Goal: Task Accomplishment & Management: Manage account settings

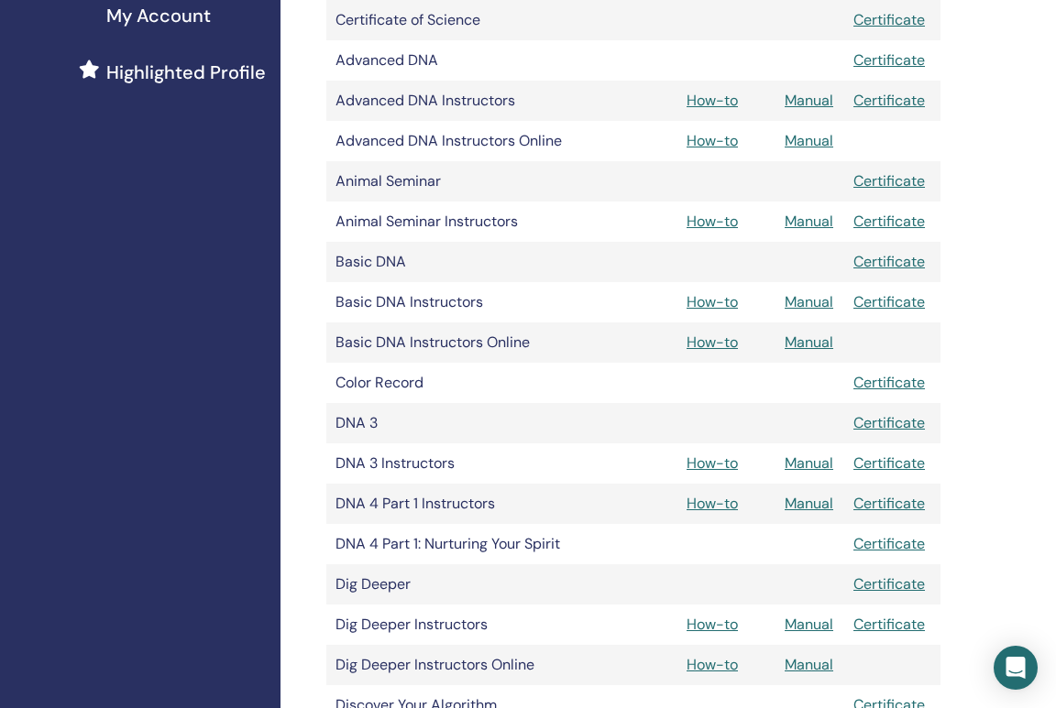
scroll to position [0, 13]
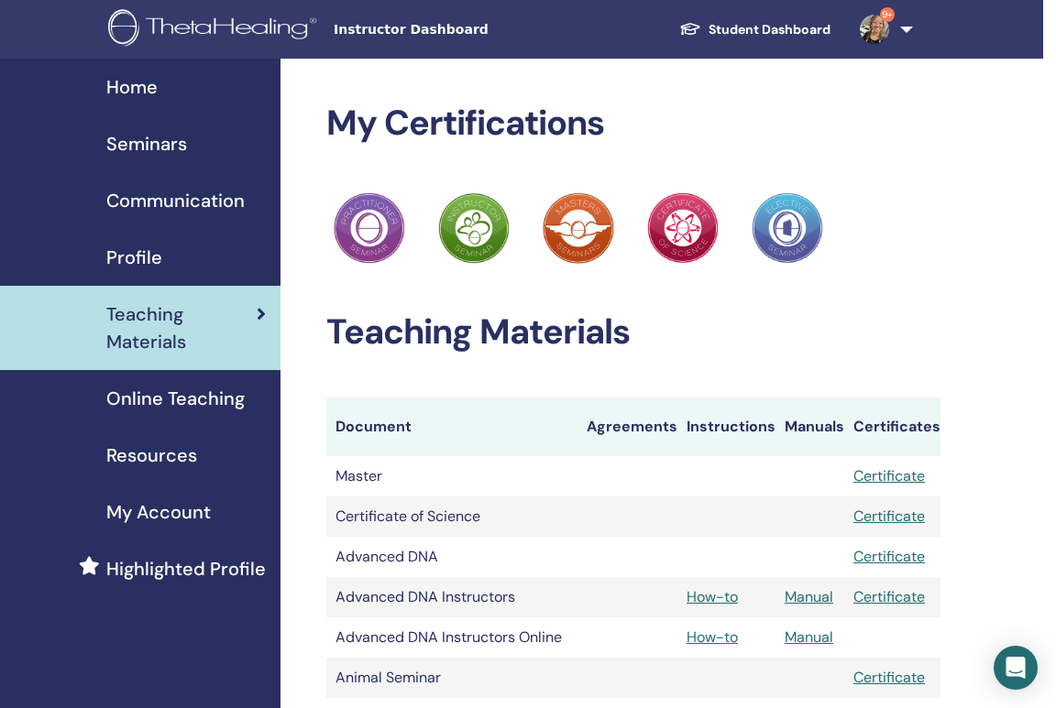
click at [153, 152] on span "Seminars" at bounding box center [146, 143] width 81 height 27
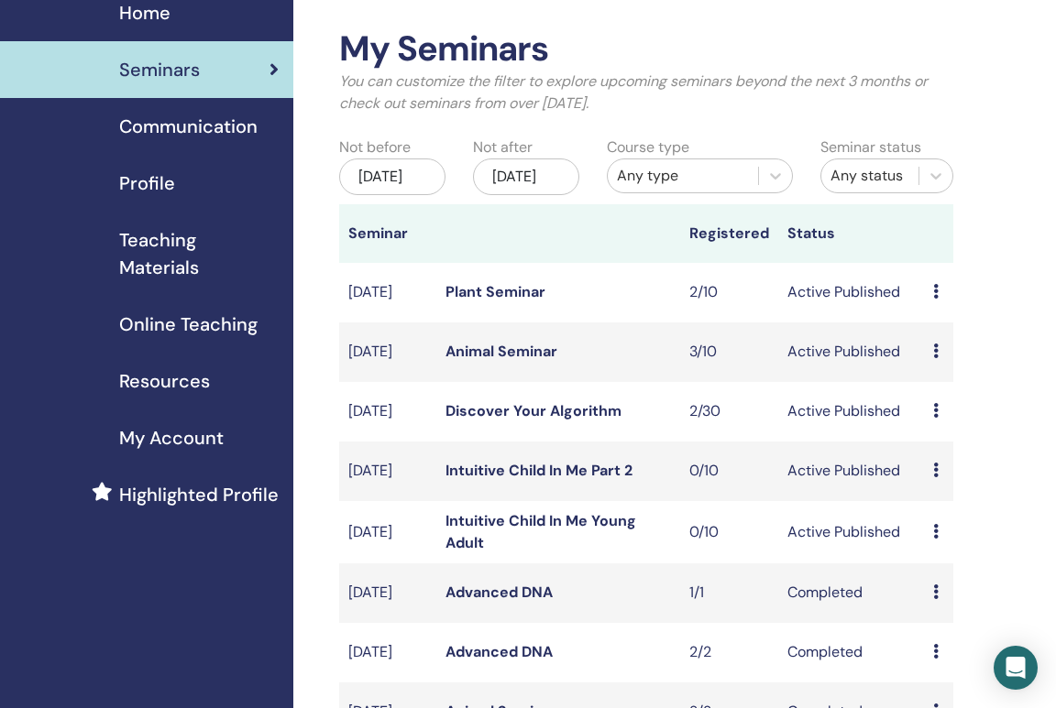
scroll to position [112, 0]
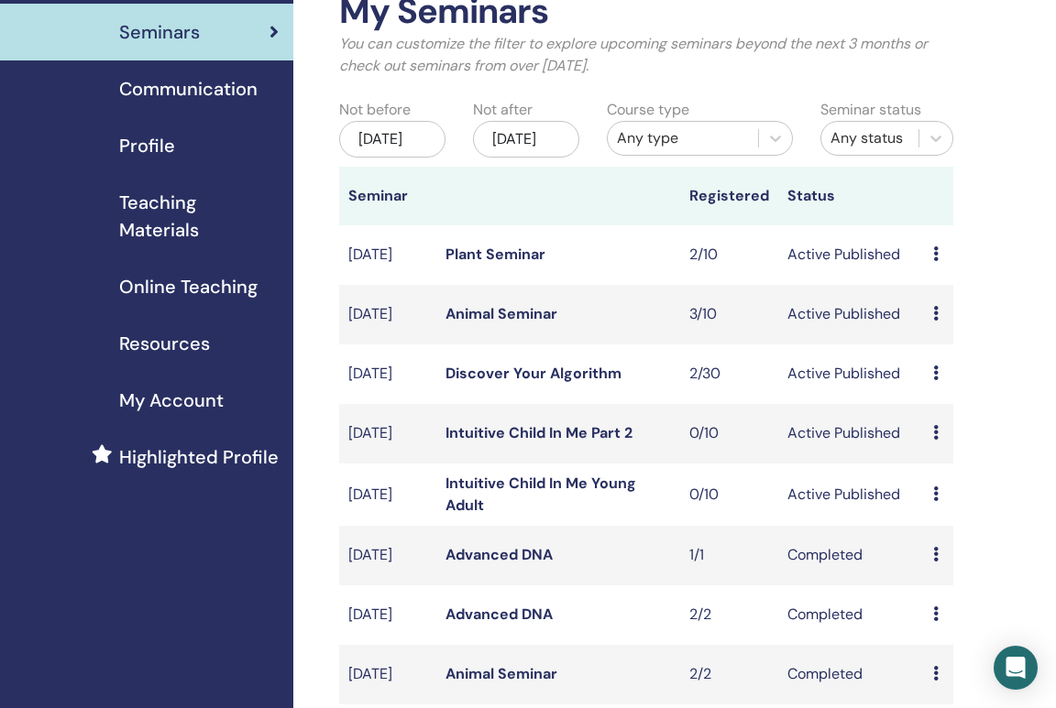
click at [936, 380] on icon at bounding box center [935, 373] width 5 height 15
click at [934, 465] on link "Attendees" at bounding box center [953, 467] width 70 height 19
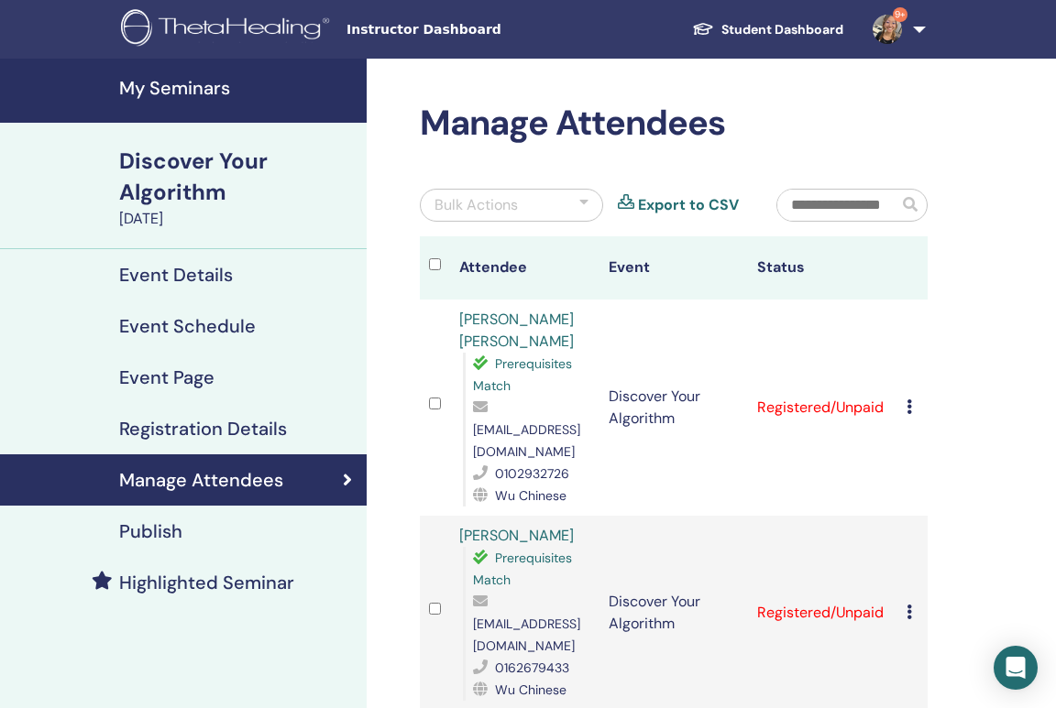
click at [912, 397] on div "Cancel Registration Do not auto-certify Mark as Paid Mark as Unpaid Mark as Abs…" at bounding box center [912, 408] width 12 height 22
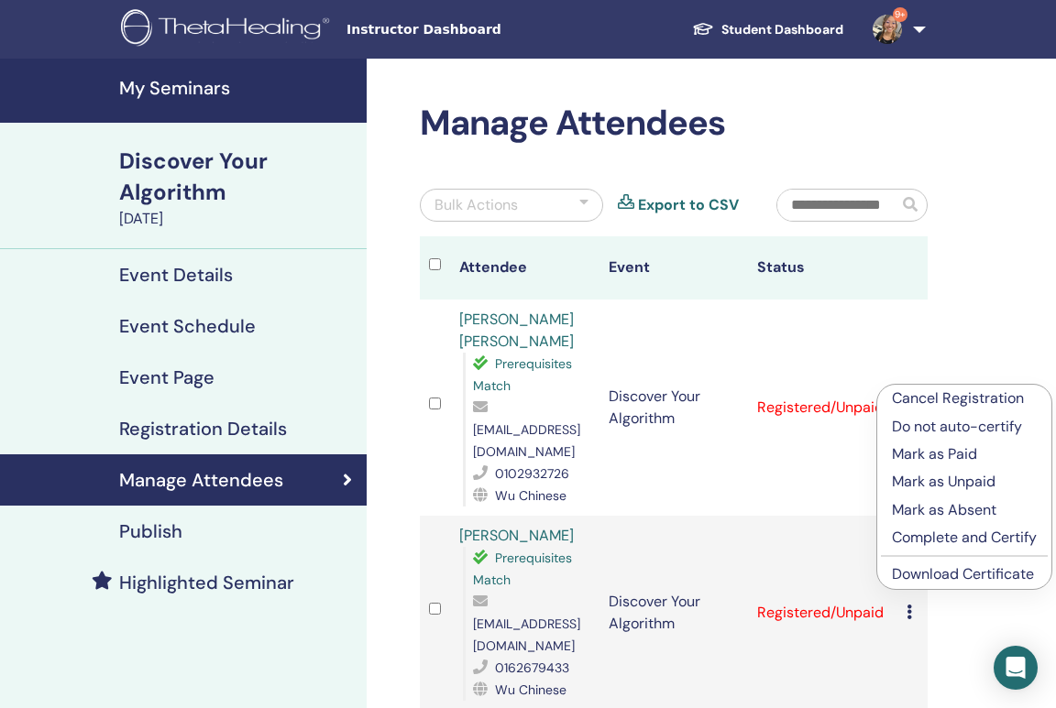
click at [924, 575] on link "Download Certificate" at bounding box center [963, 574] width 142 height 19
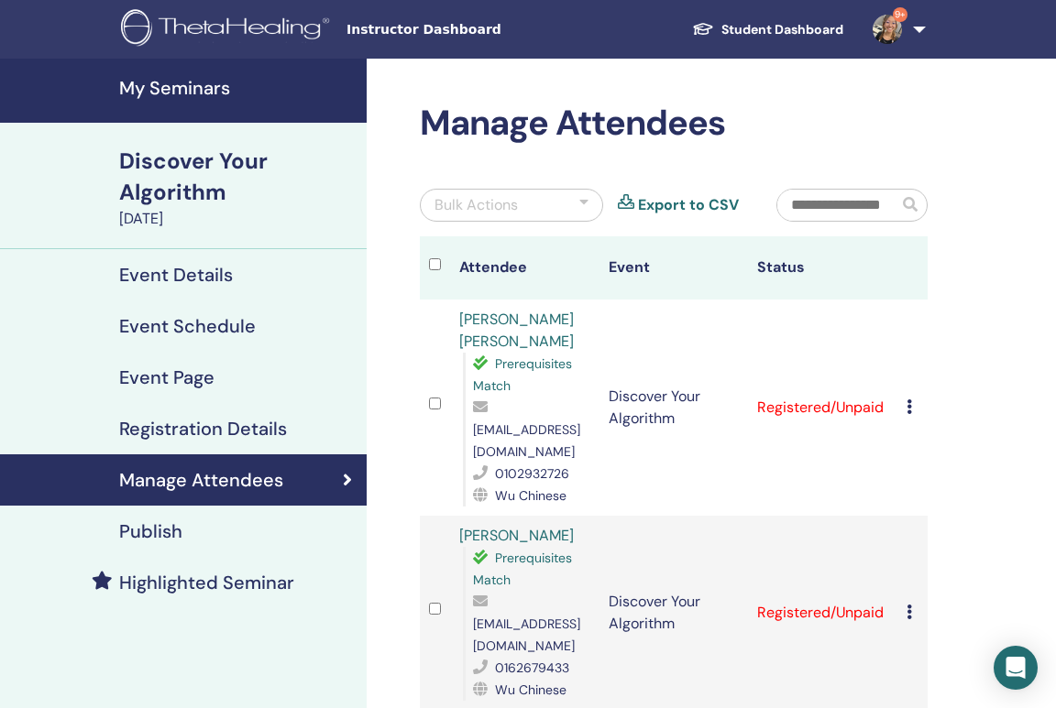
click at [906, 605] on icon at bounding box center [908, 612] width 5 height 15
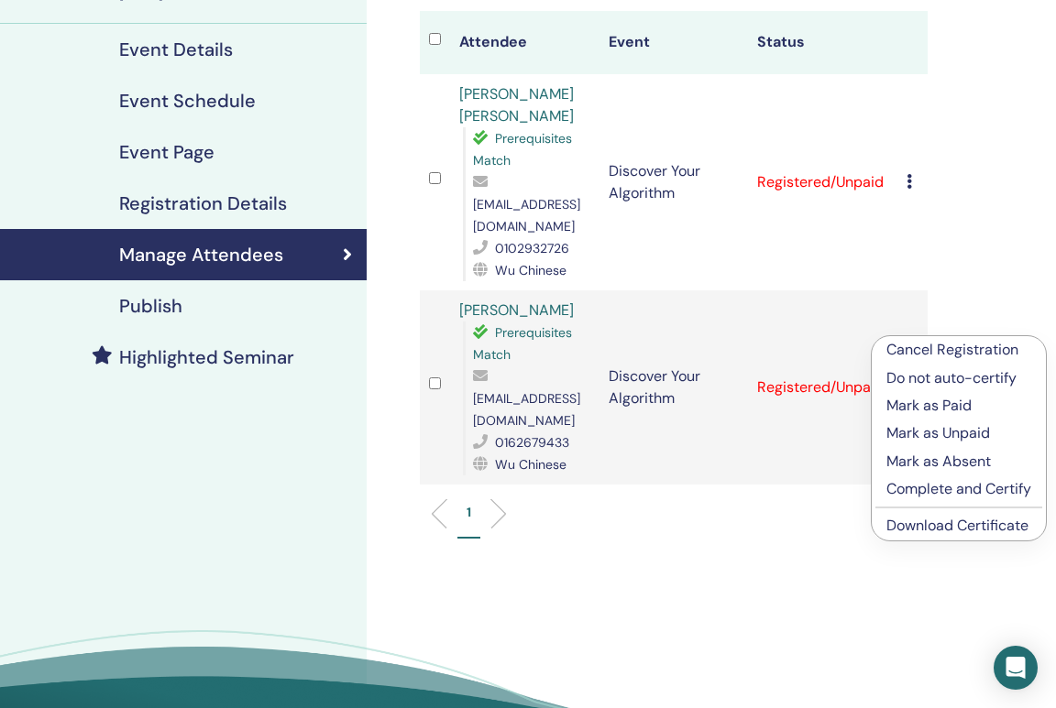
scroll to position [347, 0]
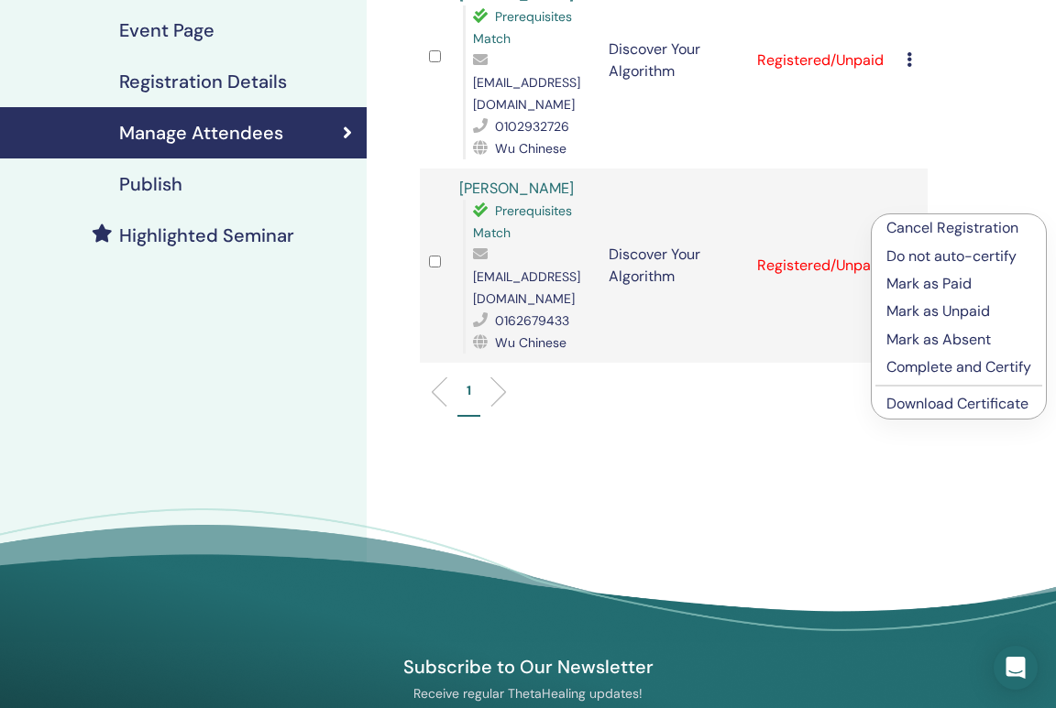
click at [920, 408] on link "Download Certificate" at bounding box center [957, 403] width 142 height 19
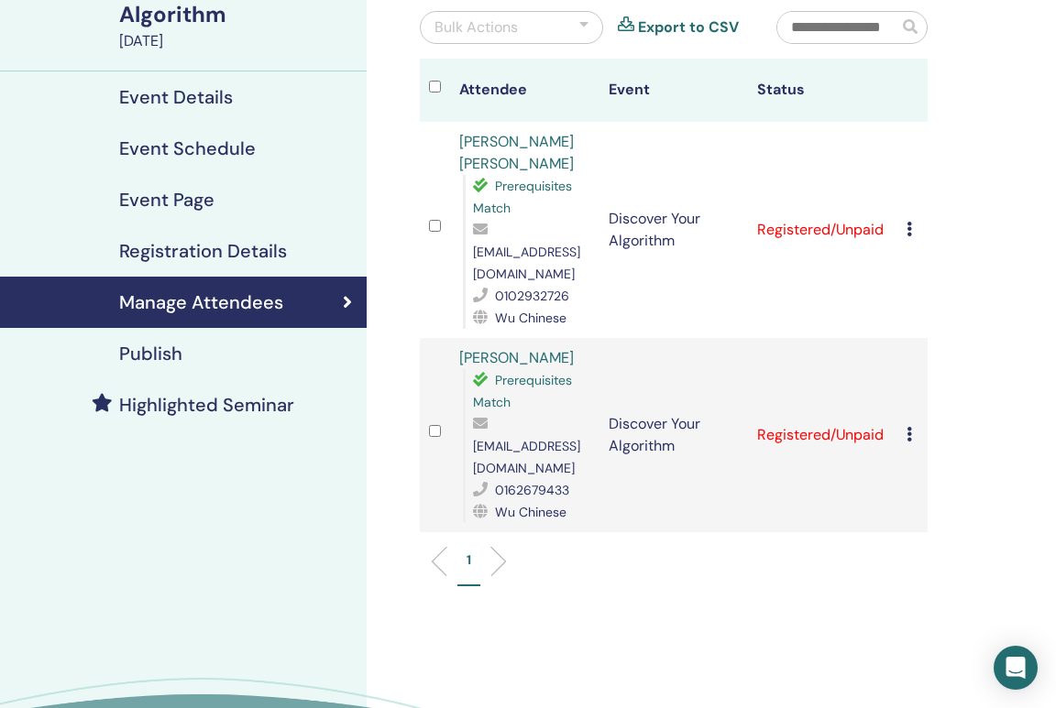
scroll to position [0, 0]
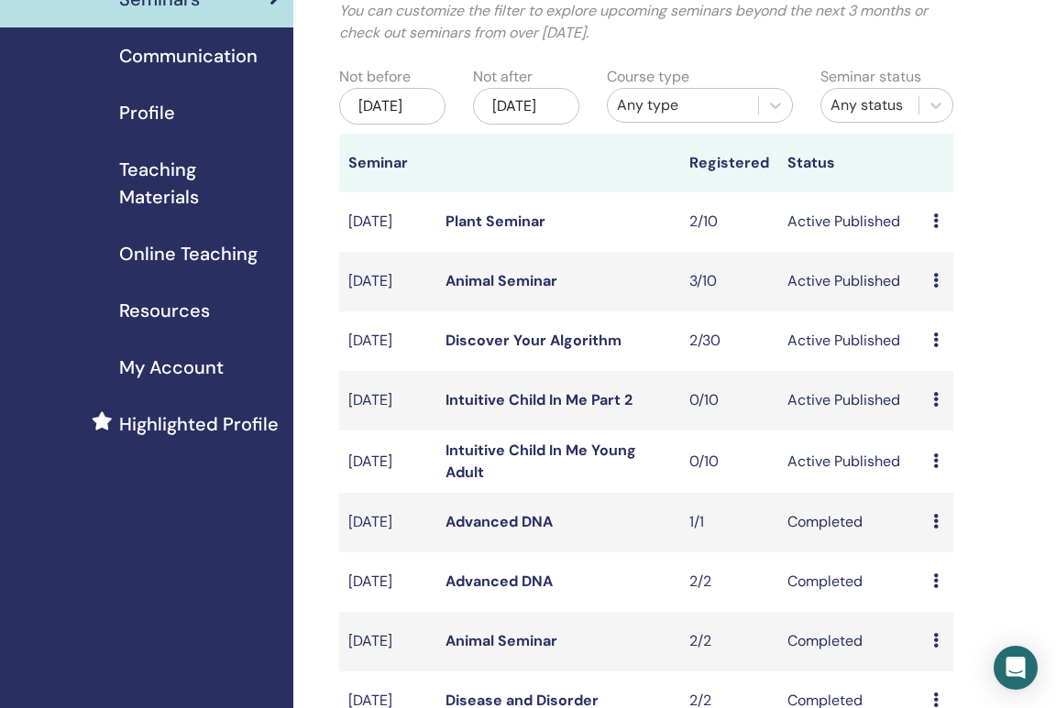
scroll to position [148, 0]
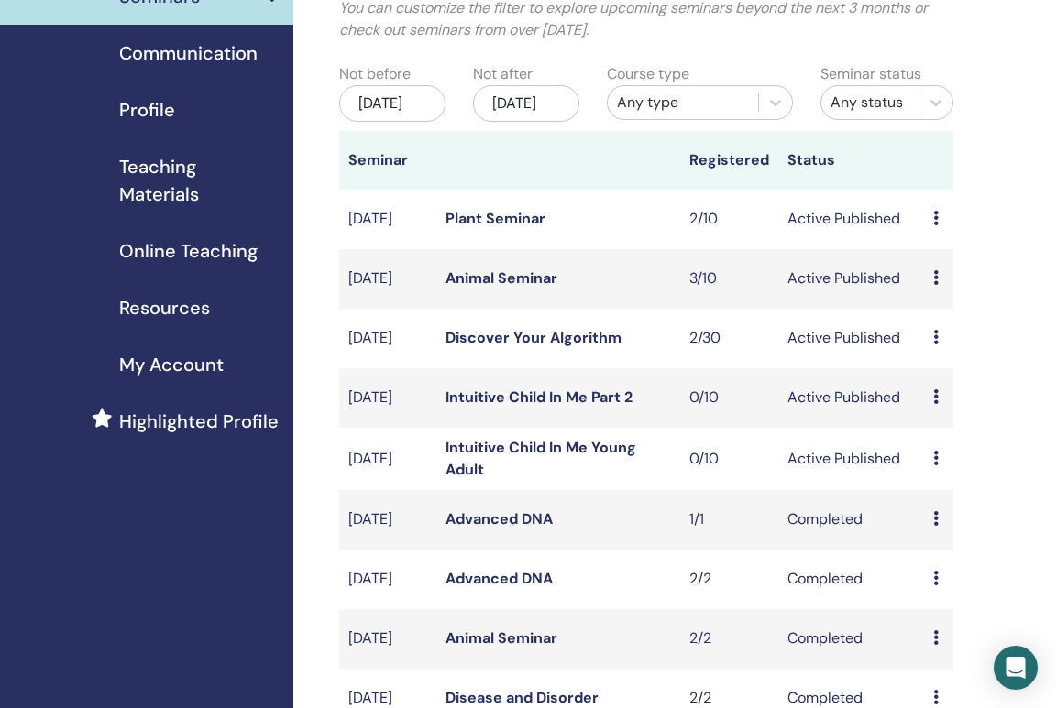
click at [937, 225] on icon at bounding box center [935, 218] width 5 height 15
click at [930, 307] on link "Attendees" at bounding box center [954, 304] width 70 height 19
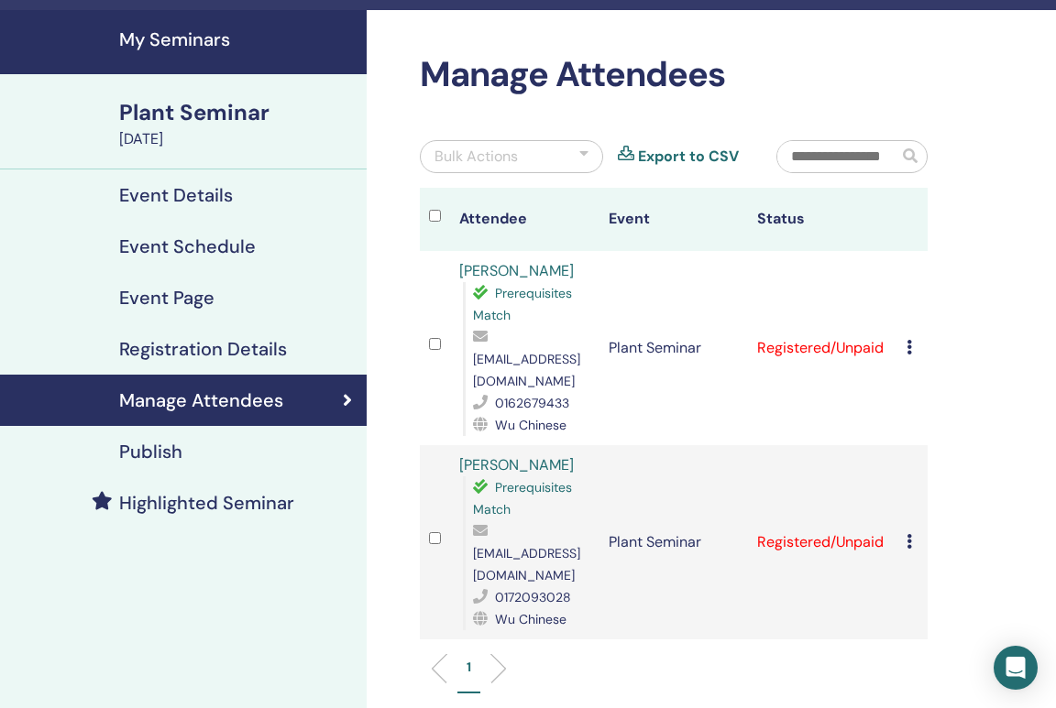
scroll to position [50, 0]
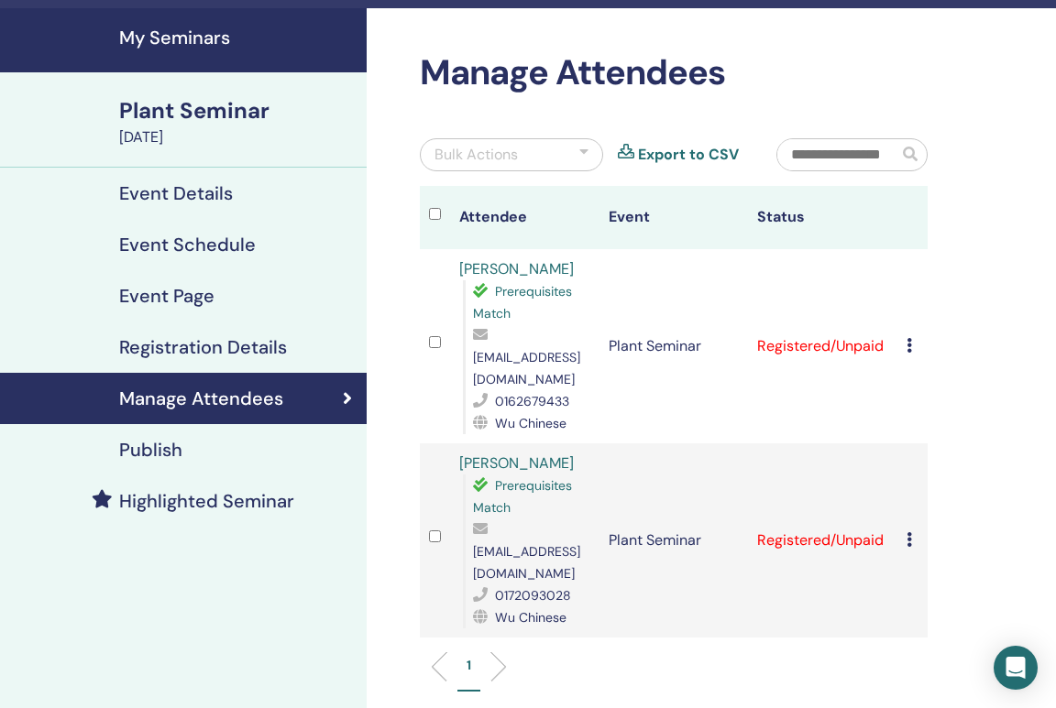
click at [907, 338] on icon at bounding box center [908, 345] width 5 height 15
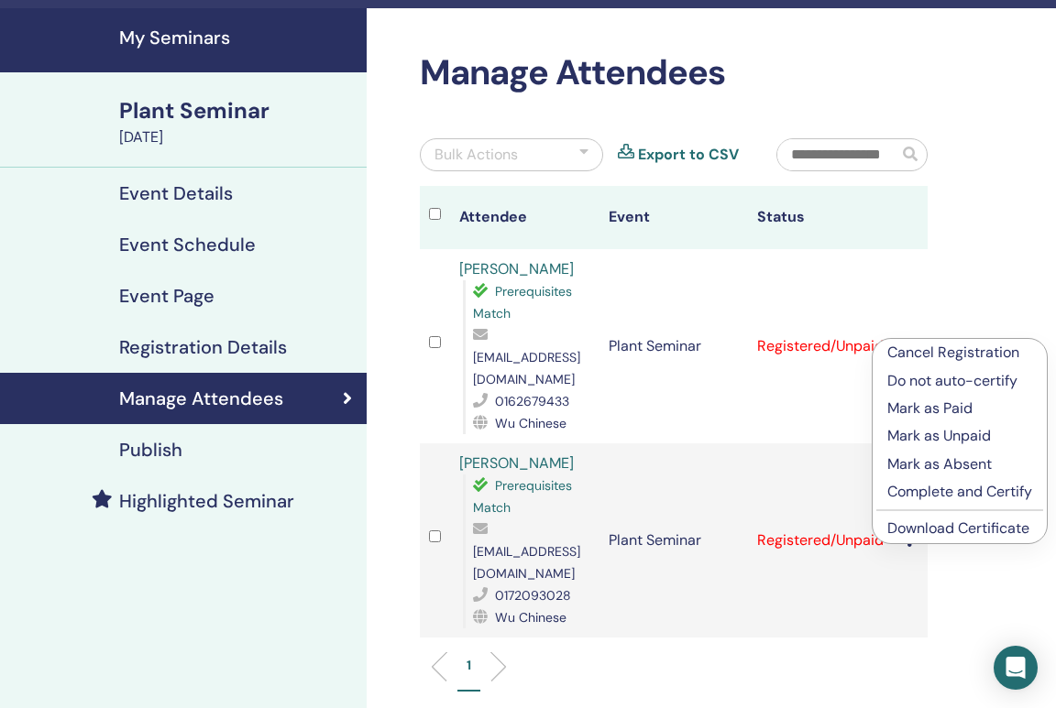
click at [921, 532] on link "Download Certificate" at bounding box center [958, 528] width 142 height 19
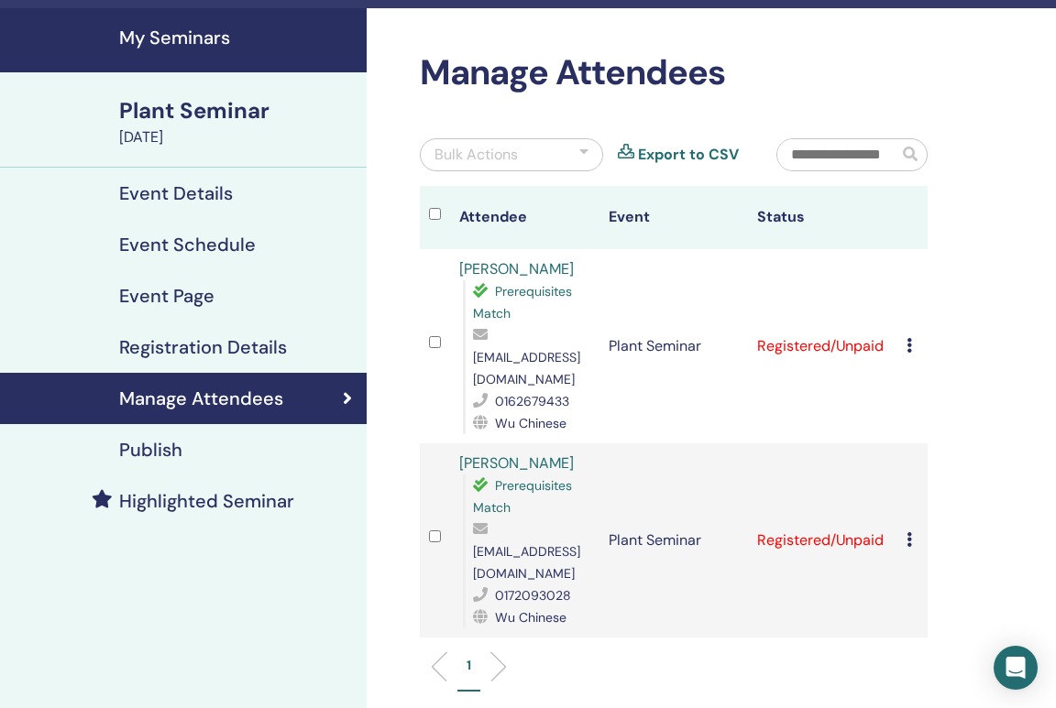
click at [908, 532] on icon at bounding box center [908, 539] width 5 height 15
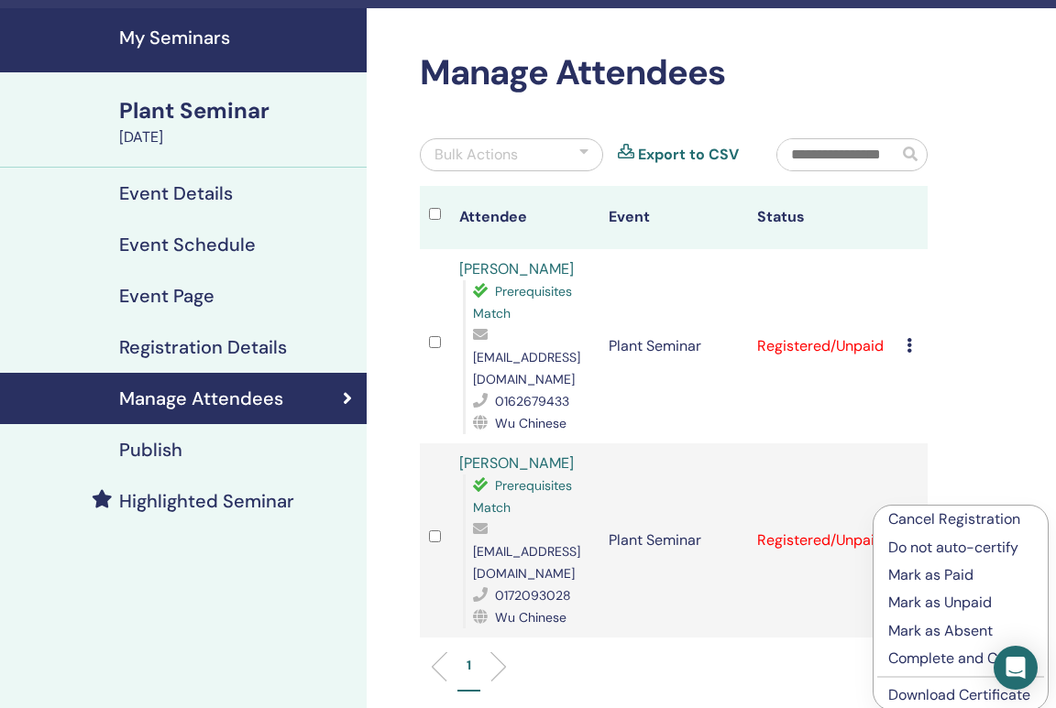
click at [905, 692] on link "Download Certificate" at bounding box center [959, 694] width 142 height 19
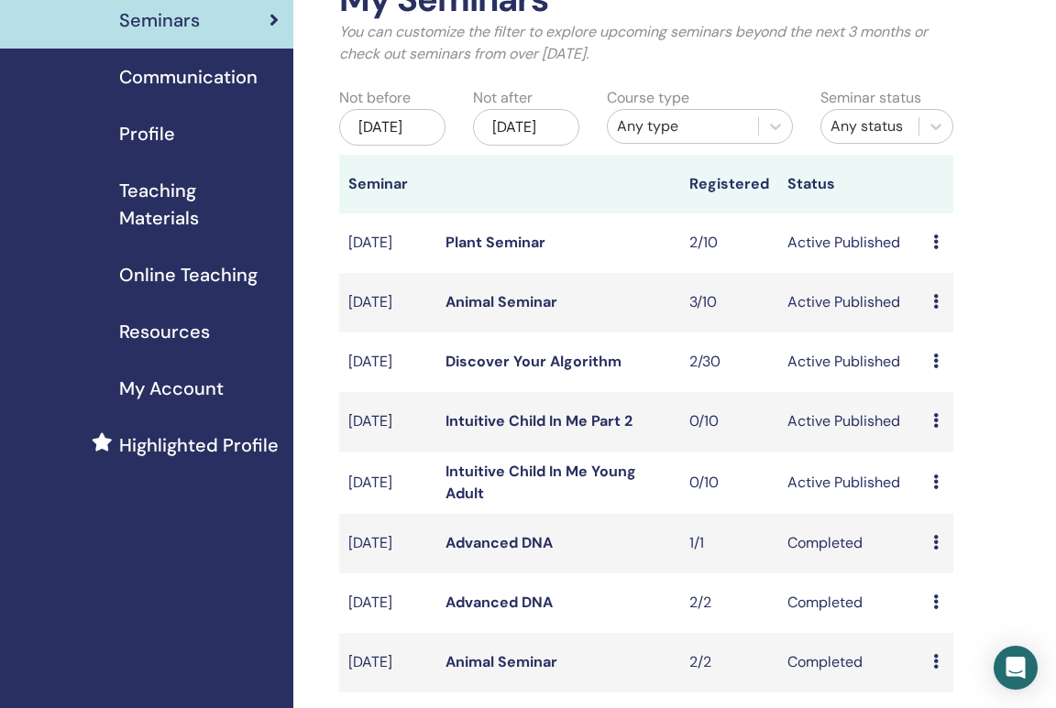
scroll to position [120, 0]
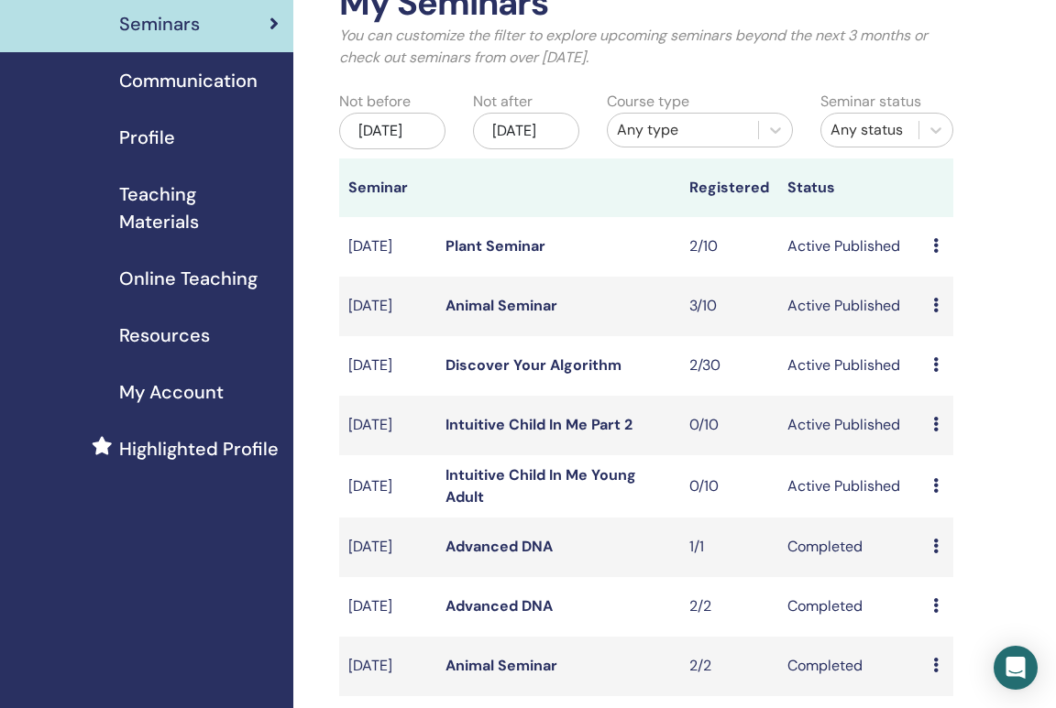
click at [935, 312] on icon at bounding box center [935, 305] width 5 height 15
click at [952, 408] on li "Attendees" at bounding box center [952, 398] width 99 height 27
click at [932, 324] on td "Preview Edit Attendees Cancel" at bounding box center [938, 307] width 29 height 60
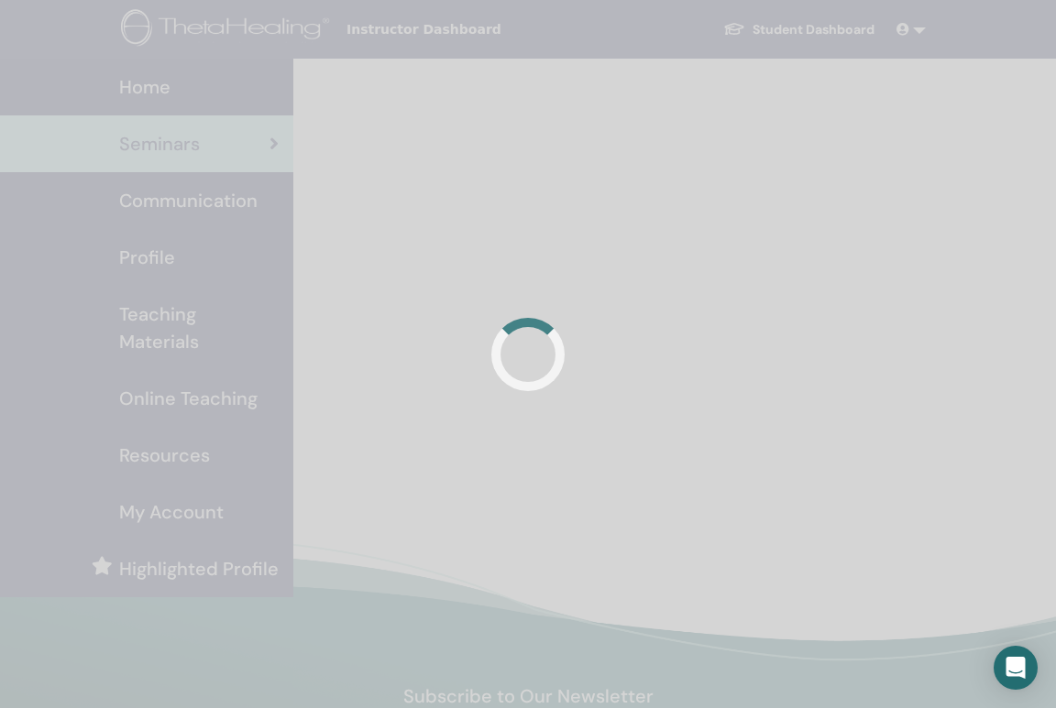
scroll to position [120, 0]
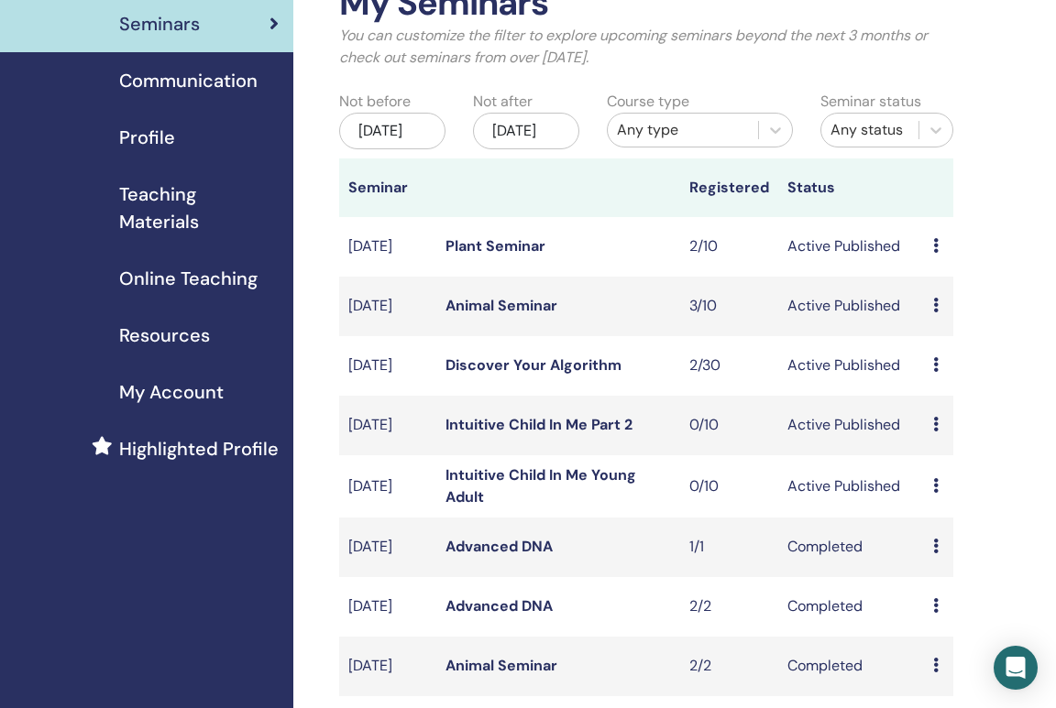
click at [937, 312] on icon at bounding box center [935, 305] width 5 height 15
click at [944, 393] on link "Attendees" at bounding box center [954, 394] width 70 height 19
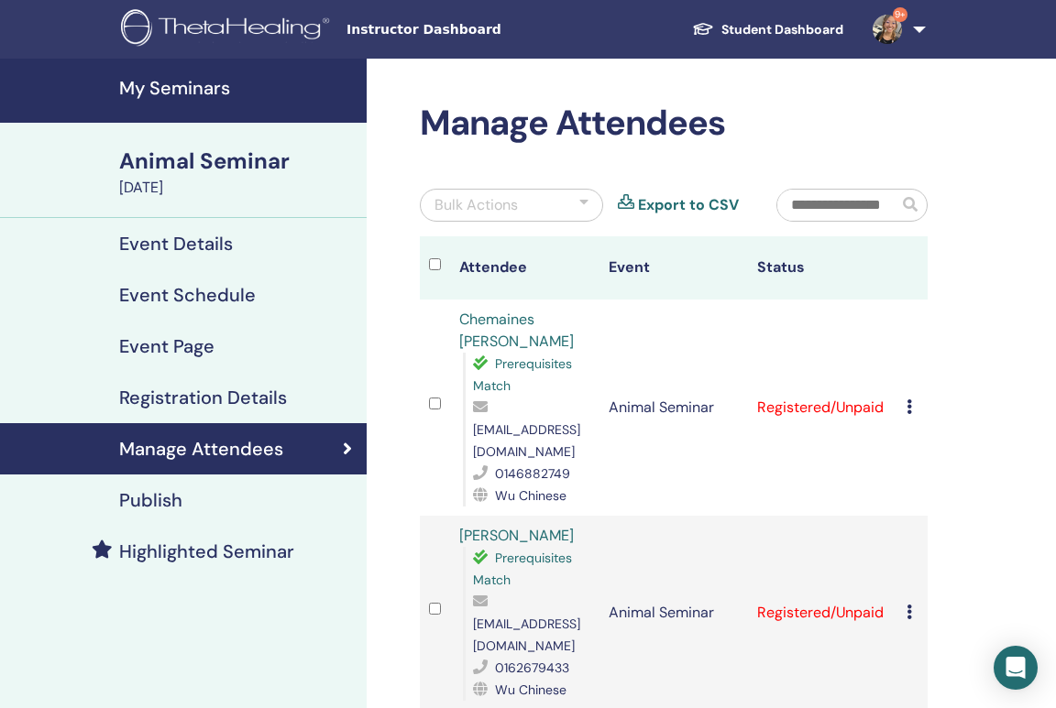
click at [904, 391] on td "Cancel Registration Do not auto-certify Mark as Paid Mark as Unpaid Mark as Abs…" at bounding box center [912, 408] width 30 height 216
click at [909, 400] on icon at bounding box center [908, 407] width 5 height 15
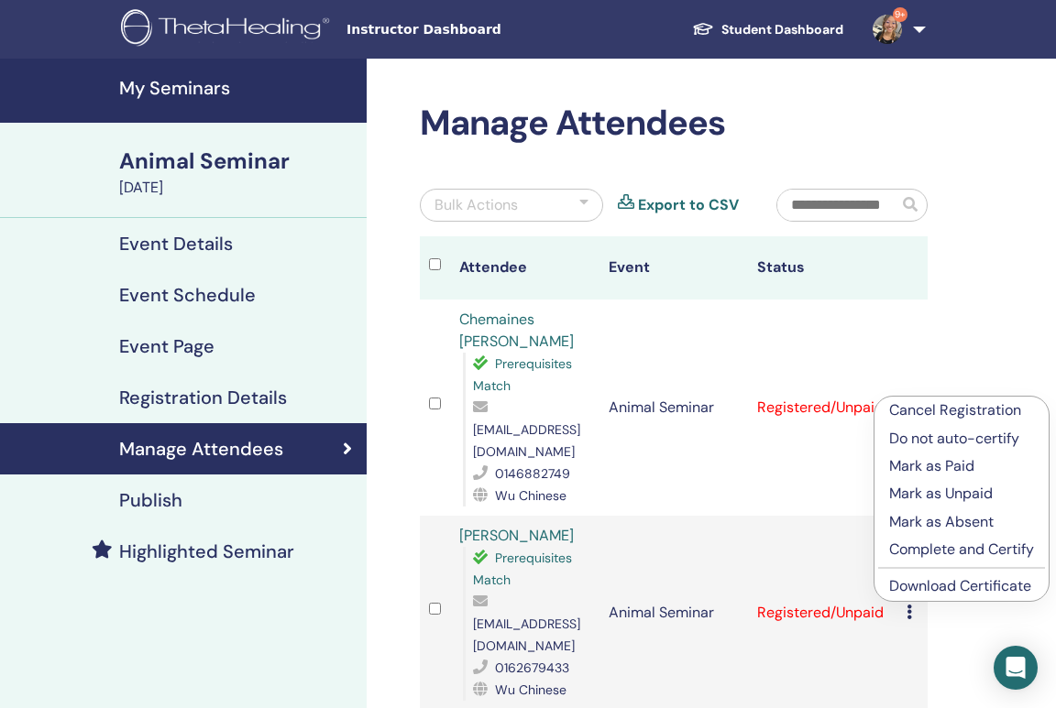
click at [923, 547] on p "Complete and Certify" at bounding box center [961, 550] width 145 height 22
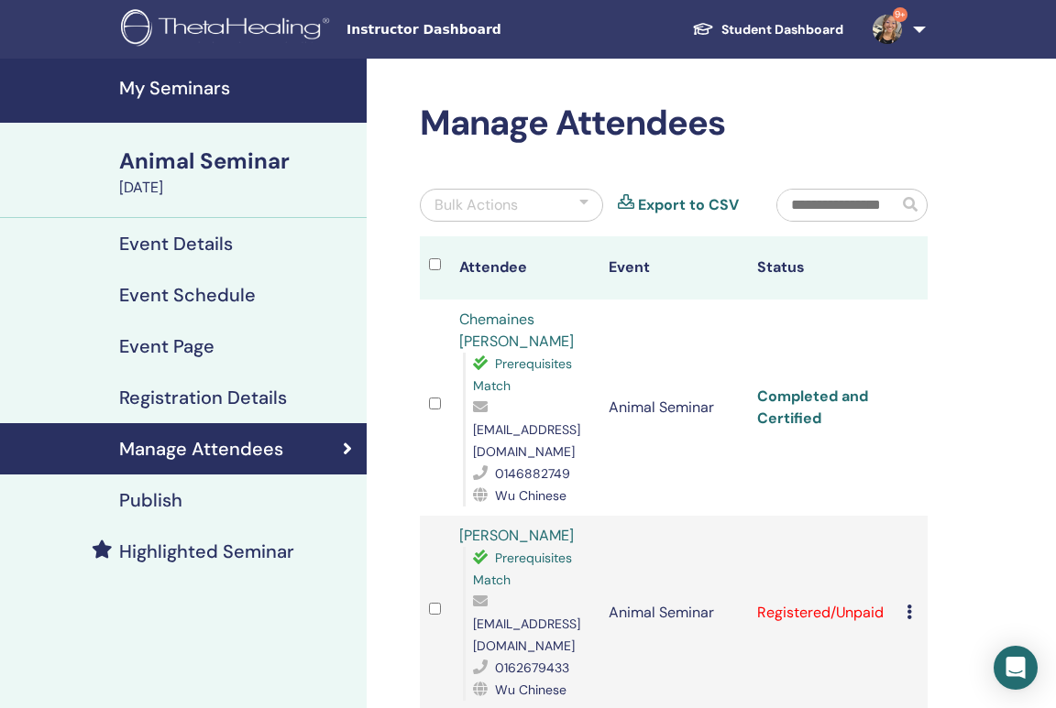
click at [772, 387] on link "Completed and Certified" at bounding box center [812, 407] width 111 height 41
click at [797, 387] on link "Completed and Certified" at bounding box center [812, 407] width 111 height 41
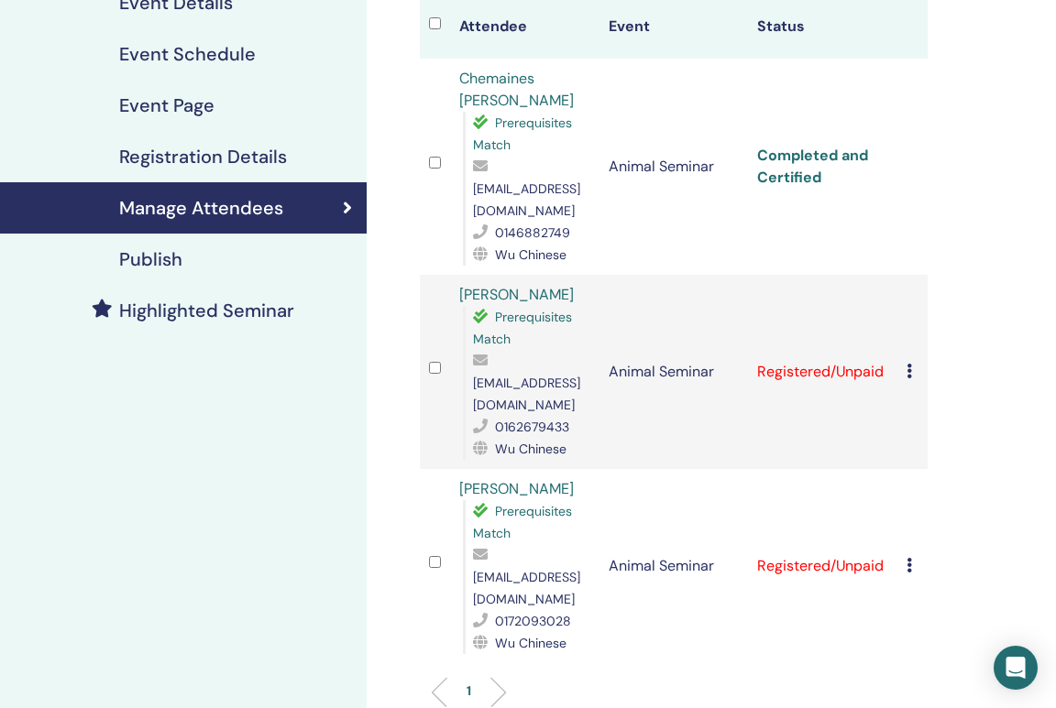
scroll to position [270, 0]
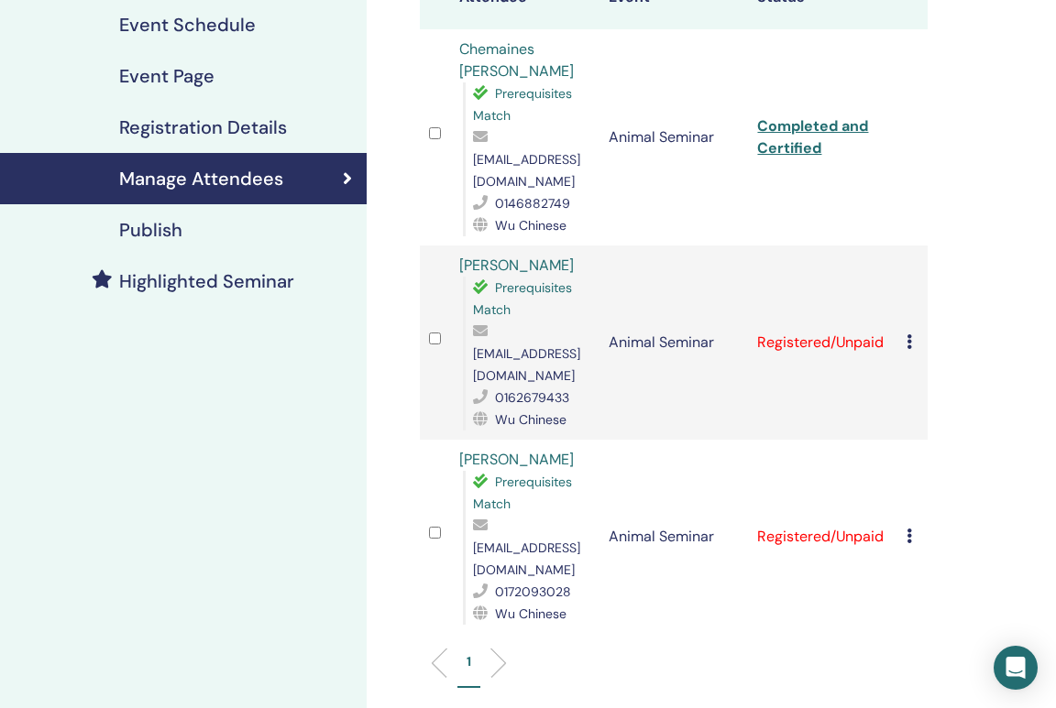
click at [908, 334] on icon at bounding box center [908, 341] width 5 height 15
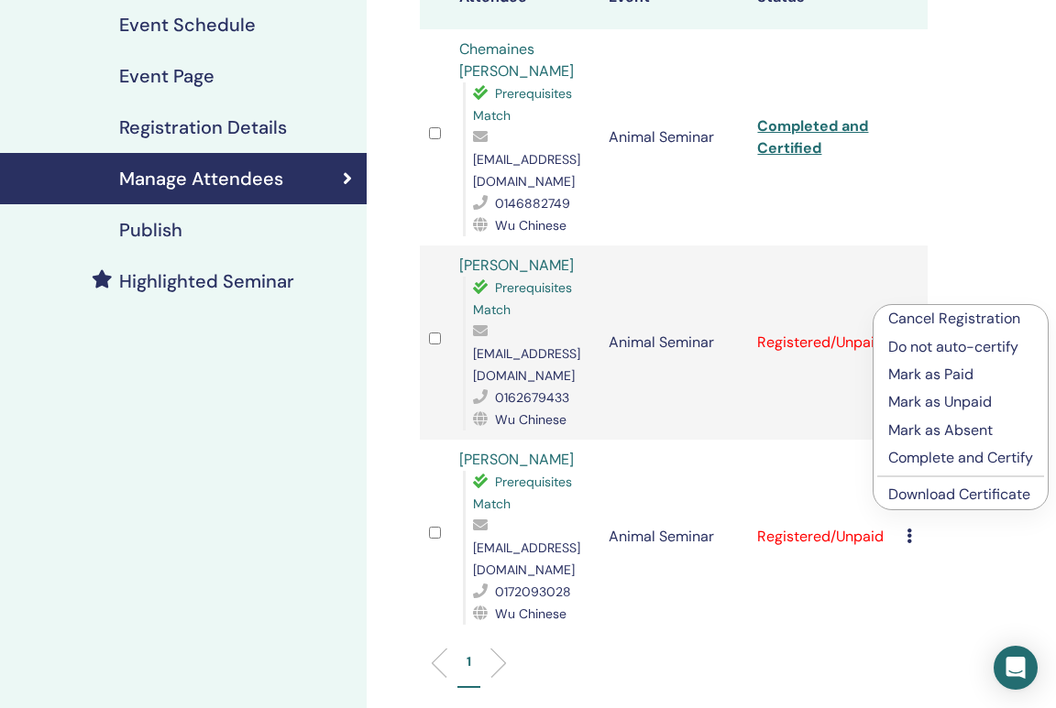
click at [935, 501] on link "Download Certificate" at bounding box center [959, 494] width 142 height 19
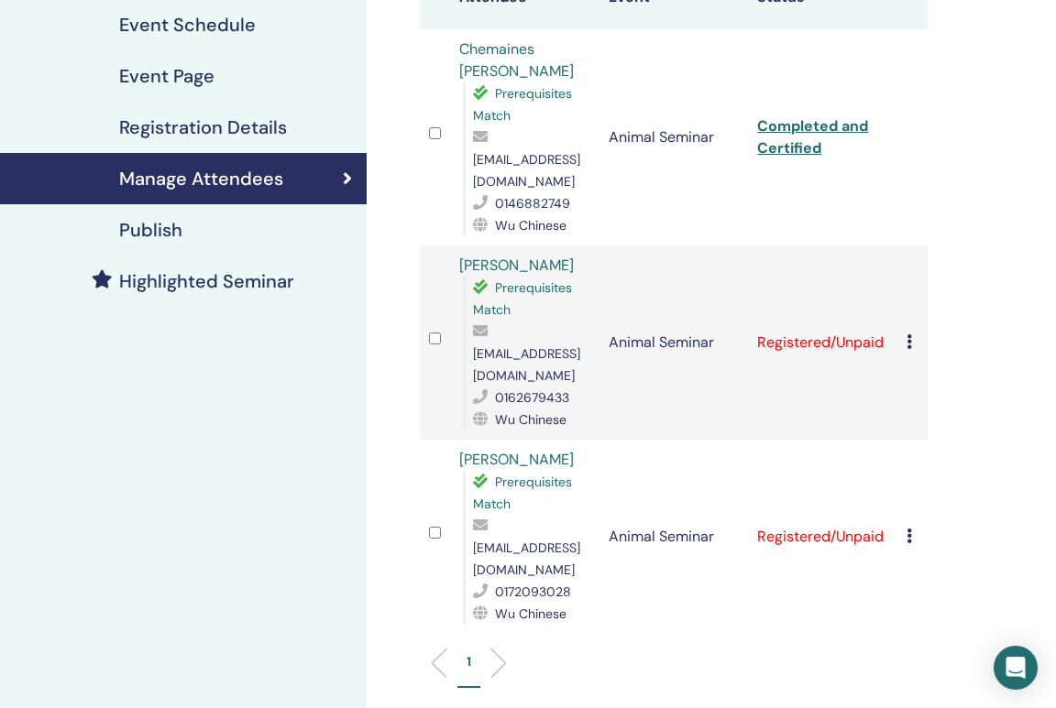
click at [905, 480] on td "Cancel Registration Do not auto-certify Mark as Paid Mark as Unpaid Mark as Abs…" at bounding box center [912, 537] width 30 height 194
click at [911, 529] on icon at bounding box center [908, 536] width 5 height 15
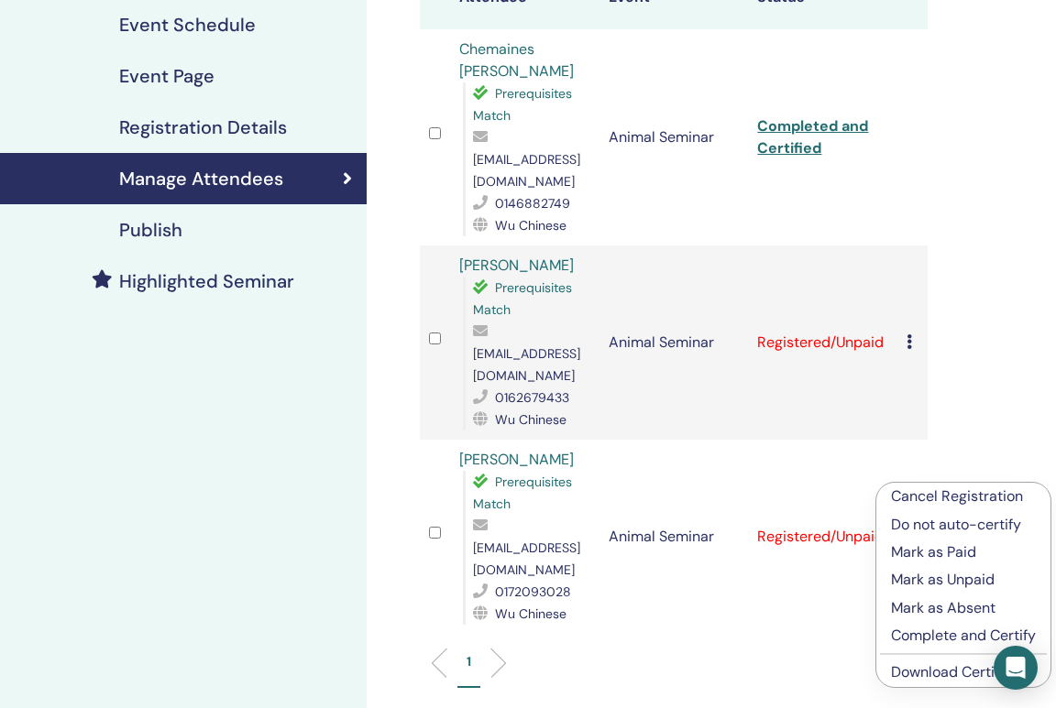
click at [915, 677] on link "Download Certificate" at bounding box center [962, 672] width 142 height 19
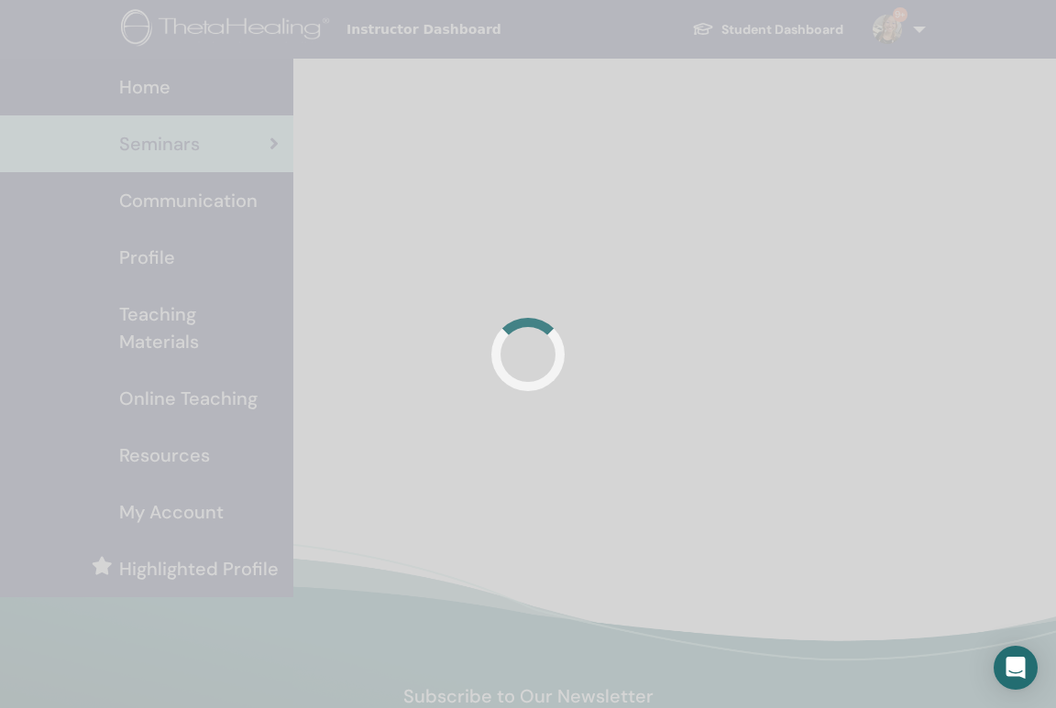
scroll to position [120, 0]
